Goal: Task Accomplishment & Management: Use online tool/utility

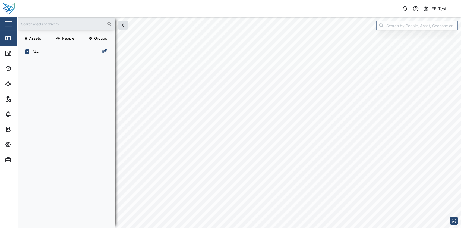
scroll to position [161, 84]
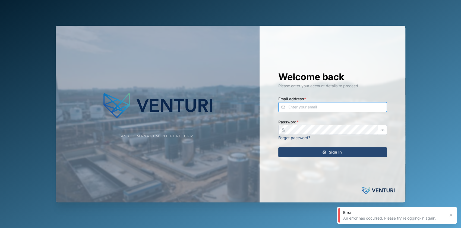
type input "[EMAIL_ADDRESS][DOMAIN_NAME]"
click at [331, 150] on span "Sign In" at bounding box center [335, 151] width 13 height 9
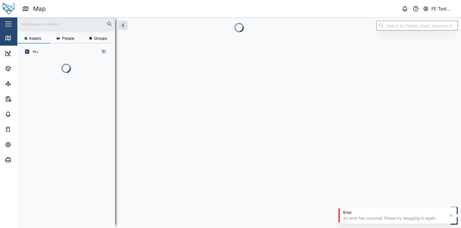
scroll to position [0, 0]
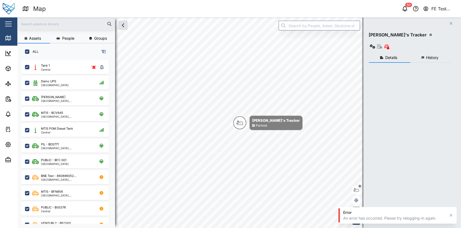
click at [12, 26] on button "button" at bounding box center [8, 23] width 9 height 9
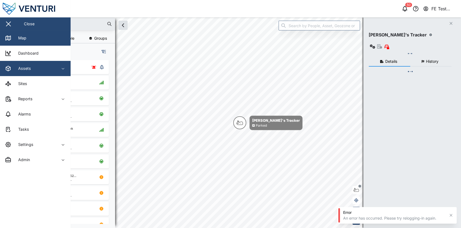
click at [52, 73] on span "Assets" at bounding box center [29, 68] width 49 height 15
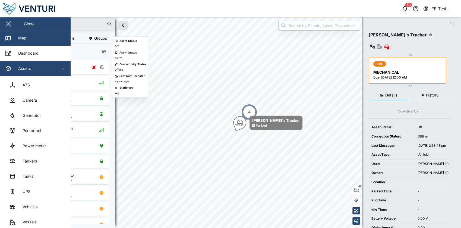
click at [52, 73] on span "Assets" at bounding box center [29, 68] width 49 height 15
